Goal: Information Seeking & Learning: Learn about a topic

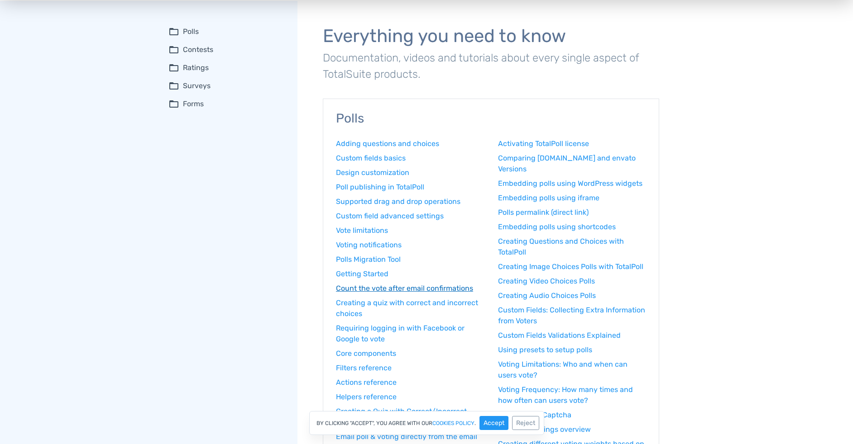
scroll to position [39, 0]
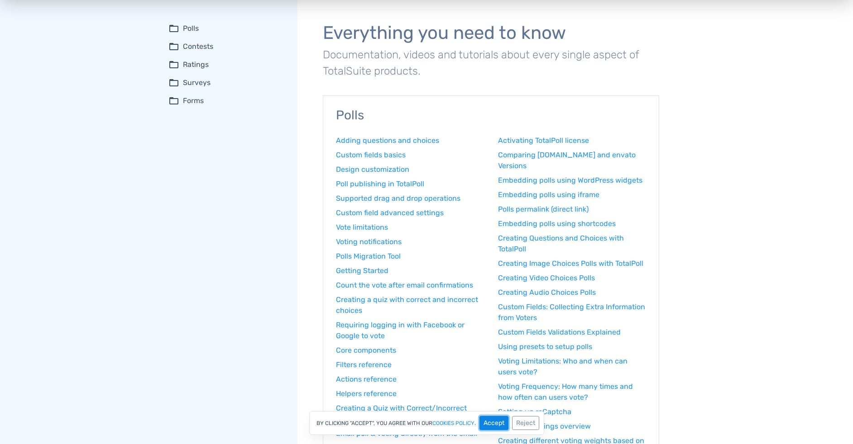
click at [494, 427] on button "Accept" at bounding box center [493, 423] width 29 height 14
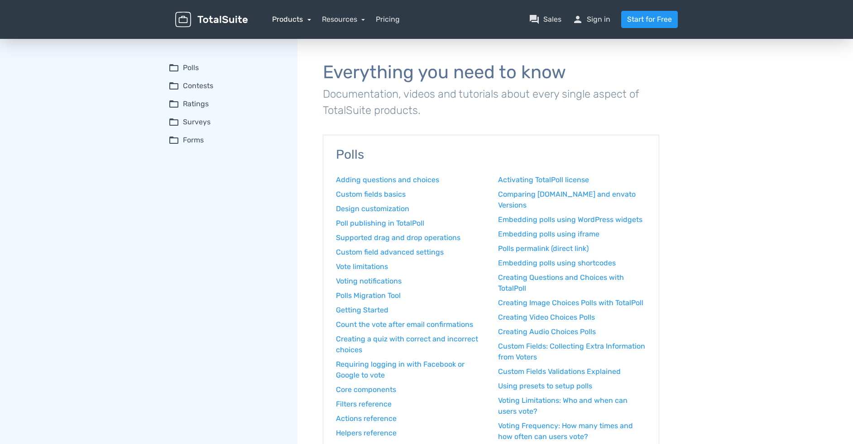
click at [282, 21] on link "Products" at bounding box center [291, 19] width 39 height 9
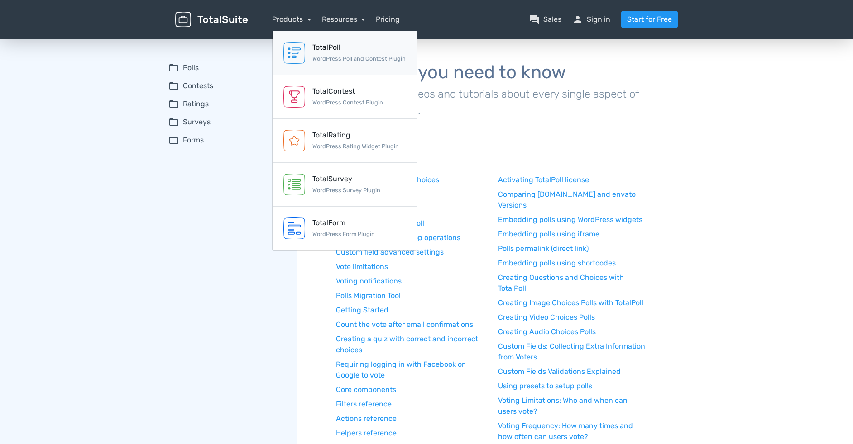
click at [325, 52] on div "TotalPoll" at bounding box center [358, 47] width 93 height 11
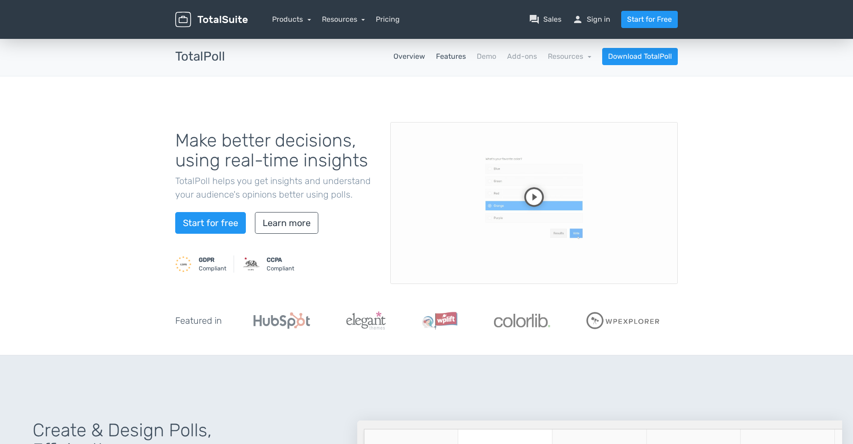
click at [443, 55] on link "Features" at bounding box center [451, 56] width 30 height 11
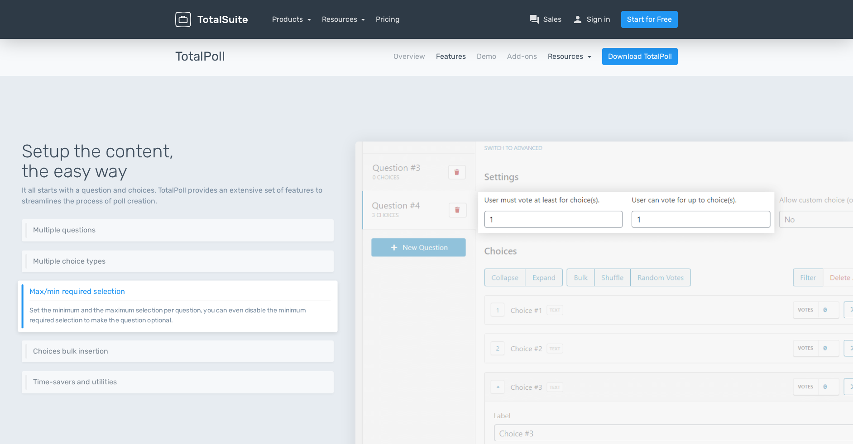
click at [553, 56] on link "Resources" at bounding box center [569, 56] width 43 height 9
click at [544, 108] on link "article Changelog" at bounding box center [548, 107] width 85 height 26
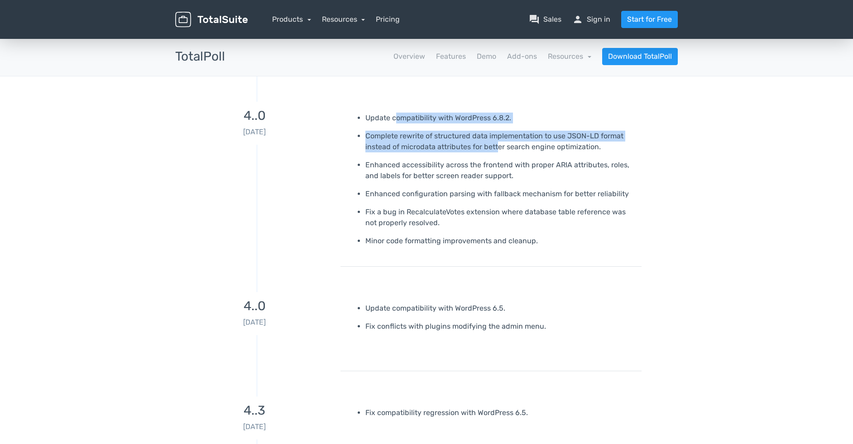
drag, startPoint x: 395, startPoint y: 119, endPoint x: 498, endPoint y: 149, distance: 108.0
click at [498, 149] on ul "Update compatibility with WordPress 6.8.2. Complete rewrite of structured data …" at bounding box center [490, 180] width 287 height 134
click at [498, 149] on p "Complete rewrite of structured data implementation to use JSON-LD format instea…" at bounding box center [499, 142] width 269 height 22
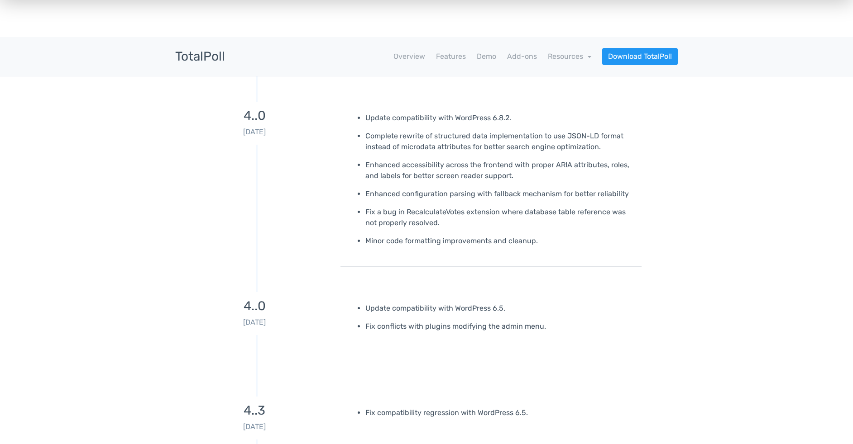
scroll to position [2, 0]
